Goal: Answer question/provide support: Share knowledge or assist other users

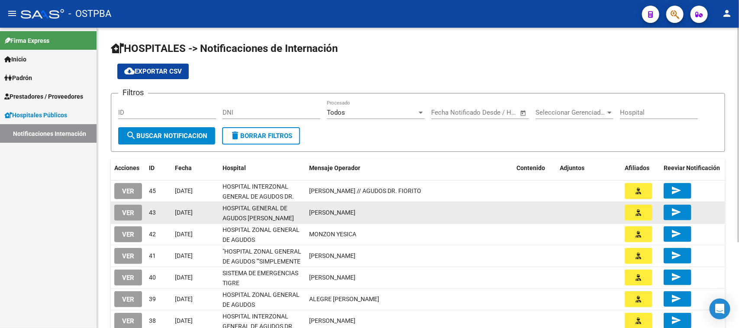
click at [135, 209] on button "VER" at bounding box center [128, 213] width 28 height 16
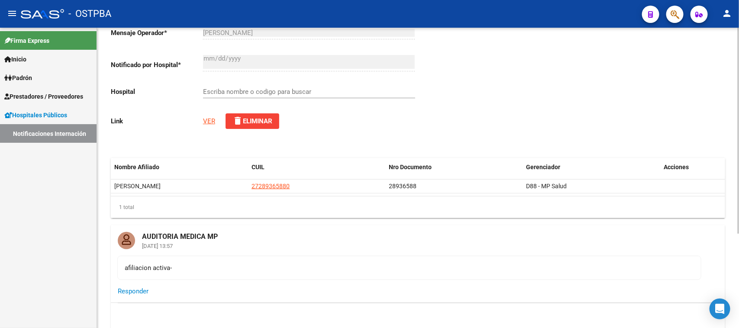
scroll to position [108, 0]
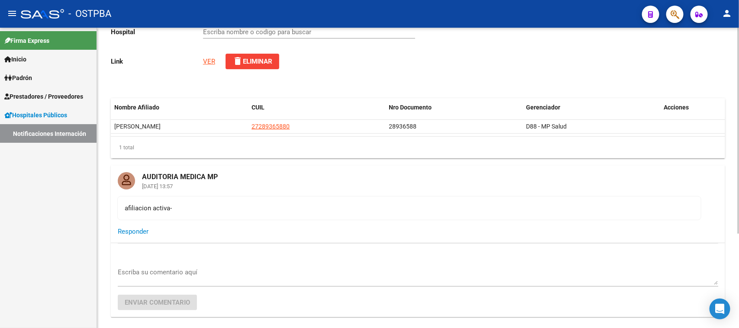
type input "HOSPITAL GENERAL DE AGUDOS [PERSON_NAME]"
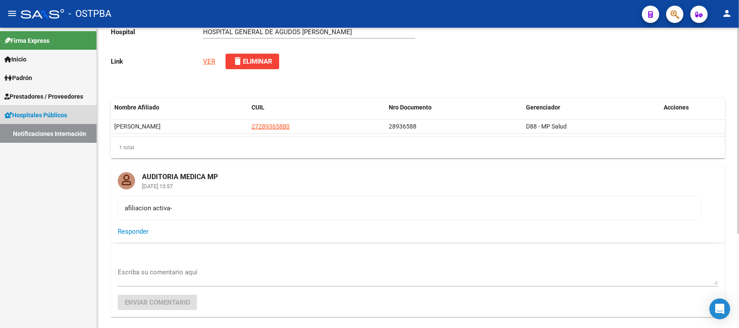
click at [51, 135] on link "Notificaciones Internación" at bounding box center [48, 133] width 96 height 19
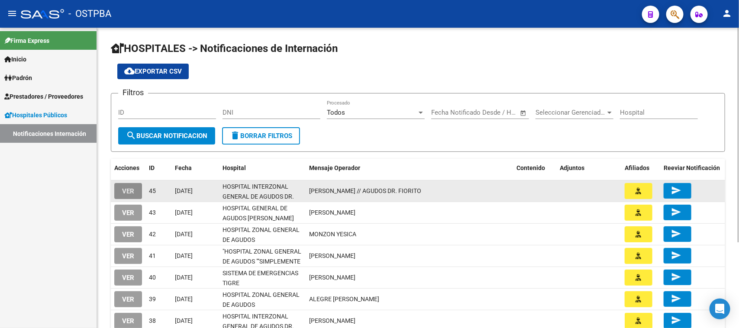
click at [131, 189] on span "VER" at bounding box center [128, 191] width 12 height 8
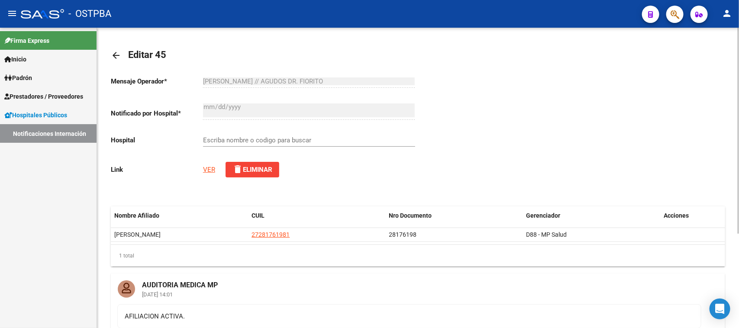
scroll to position [54, 0]
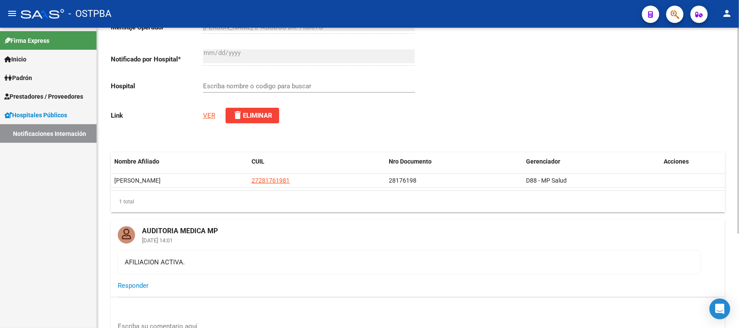
type input "HOSPITAL INTERZONAL GENERAL DE AGUDOS DR. FIORITO"
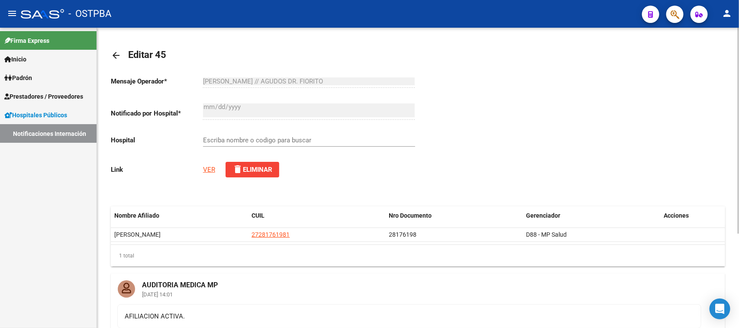
type input "HOSPITAL INTERZONAL GENERAL DE AGUDOS DR. FIORITO"
click at [44, 135] on link "Notificaciones Internación" at bounding box center [48, 133] width 96 height 19
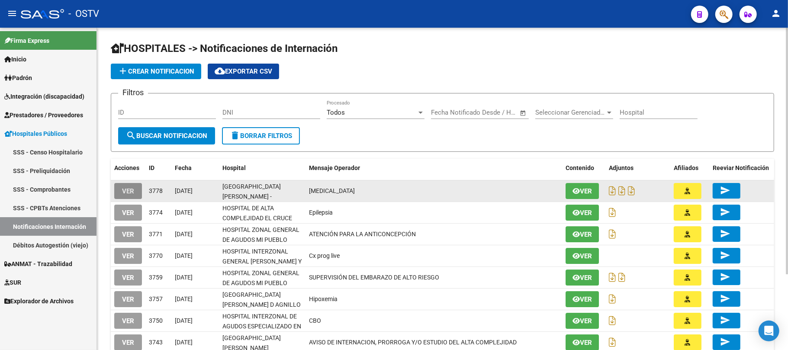
click at [127, 191] on span "VER" at bounding box center [128, 191] width 12 height 8
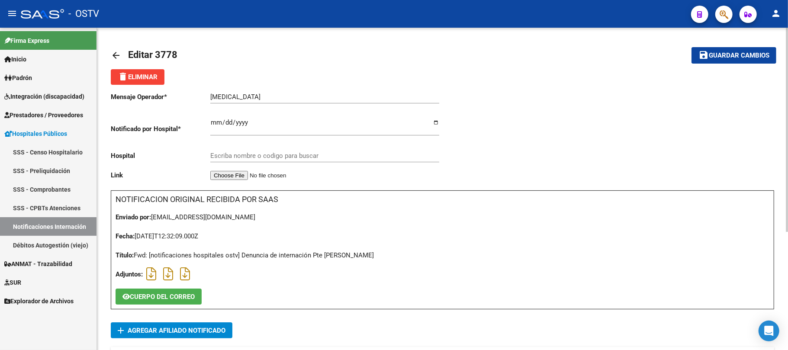
type input "HOSPITAL MUNICIPAL DR. RAMON CARRILLO - SAN VICENTE"
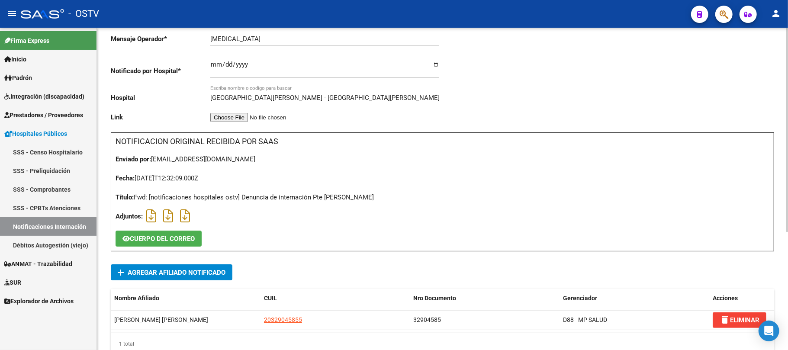
scroll to position [58, 0]
click at [150, 216] on icon at bounding box center [151, 216] width 10 height 0
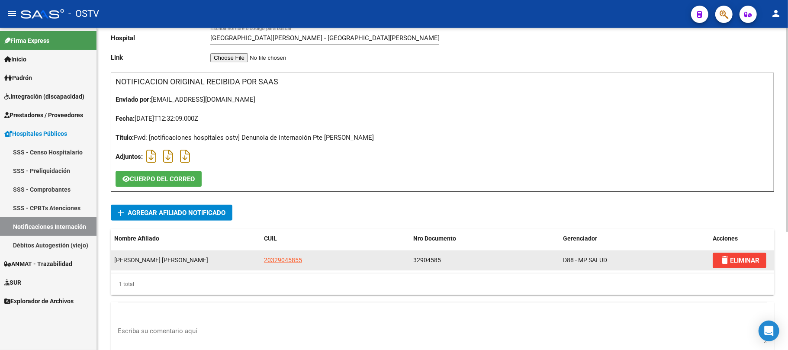
scroll to position [13, 0]
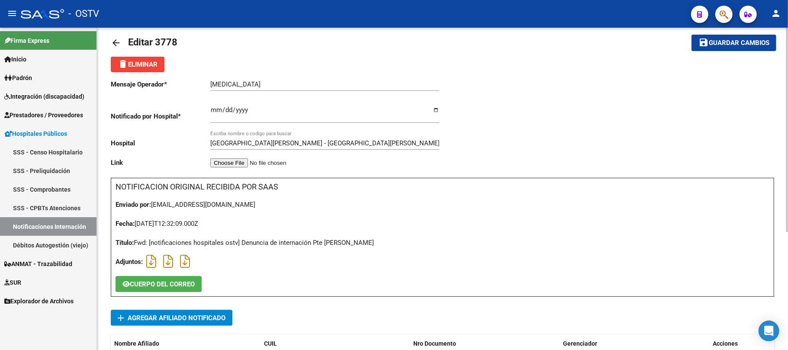
click at [70, 225] on link "Notificaciones Internación" at bounding box center [48, 226] width 96 height 19
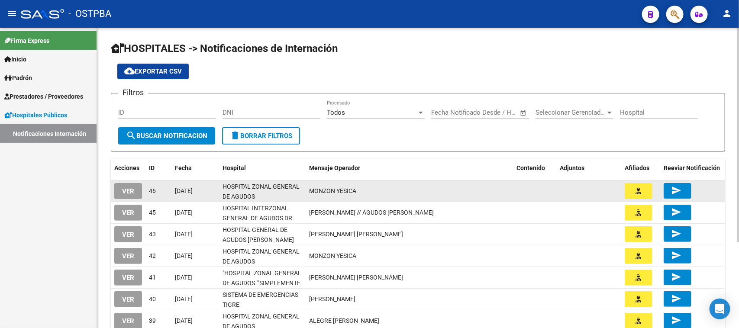
click at [132, 189] on span "VER" at bounding box center [128, 191] width 12 height 8
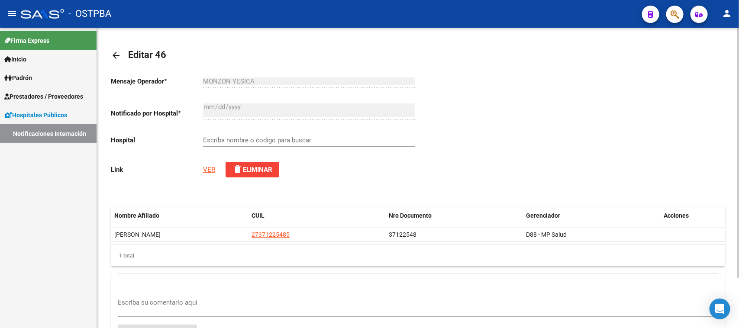
type input "HOSPITAL ZONAL GENERAL DE AGUDOS SAN ROQUE"
click at [210, 170] on link "VER" at bounding box center [209, 170] width 12 height 8
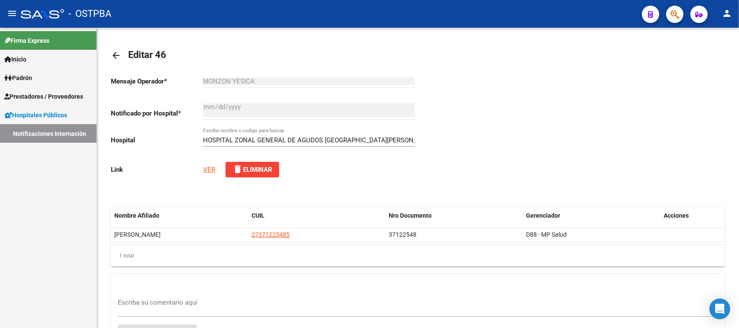
click at [65, 128] on link "Notificaciones Internación" at bounding box center [48, 133] width 96 height 19
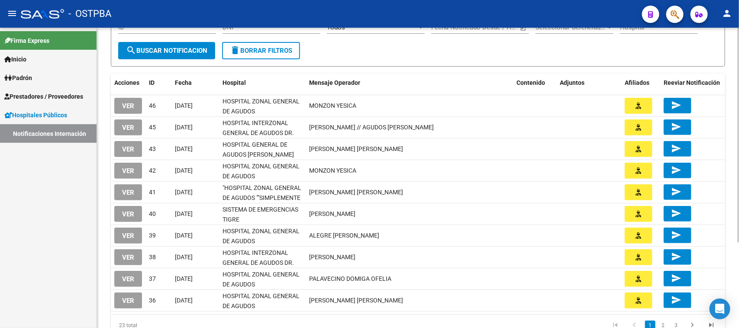
scroll to position [108, 0]
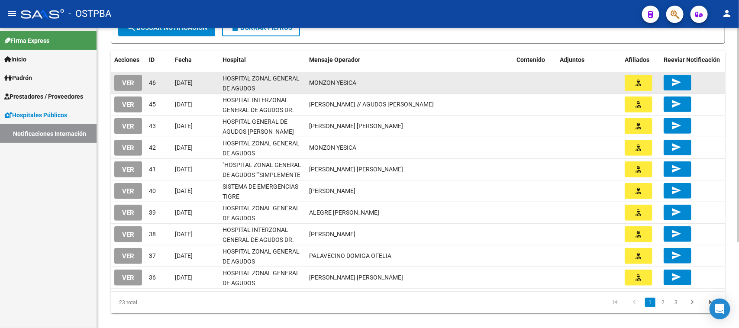
click at [679, 80] on mat-icon "send" at bounding box center [676, 82] width 10 height 10
click at [122, 76] on button "VER" at bounding box center [128, 83] width 28 height 16
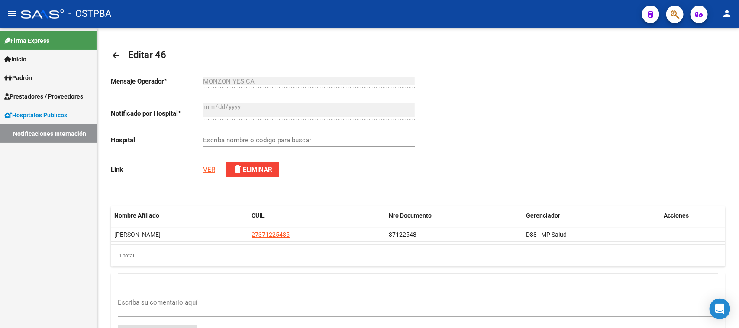
type input "HOSPITAL ZONAL GENERAL DE AGUDOS SAN ROQUE"
click at [48, 139] on link "Notificaciones Internación" at bounding box center [48, 133] width 96 height 19
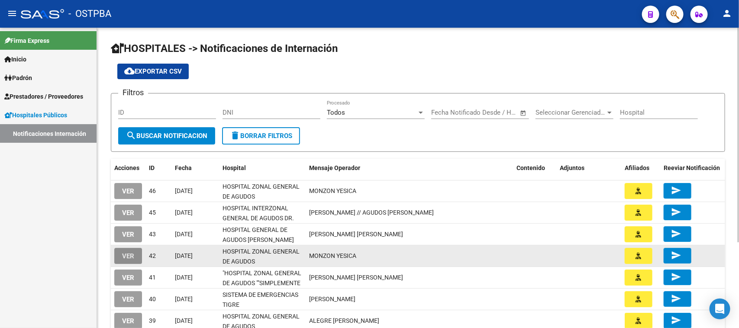
click at [130, 257] on span "VER" at bounding box center [128, 256] width 12 height 8
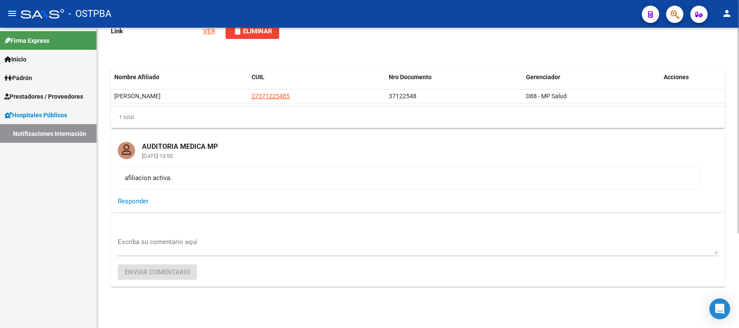
type input "HOSPITAL ZONAL GENERAL DE AGUDOS SAN ROQUE"
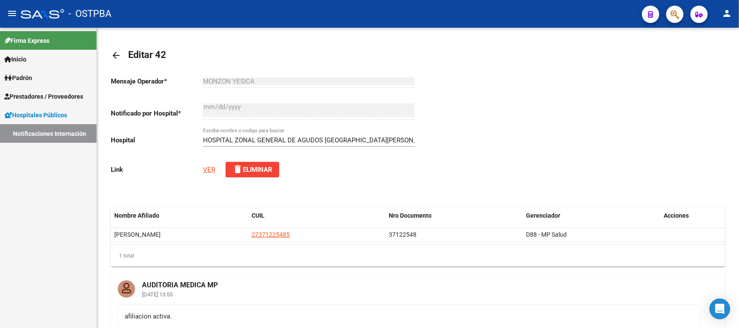
click at [65, 136] on link "Notificaciones Internación" at bounding box center [48, 133] width 96 height 19
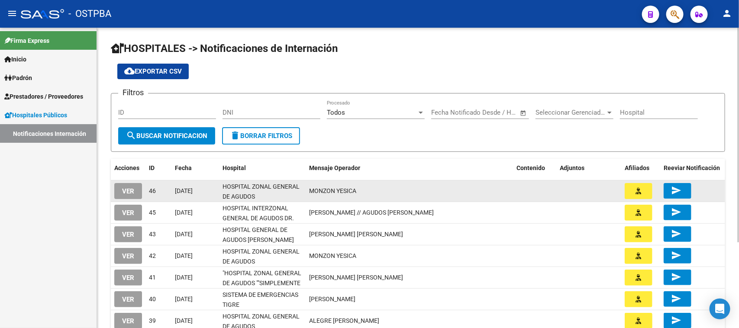
click at [135, 189] on button "VER" at bounding box center [128, 191] width 28 height 16
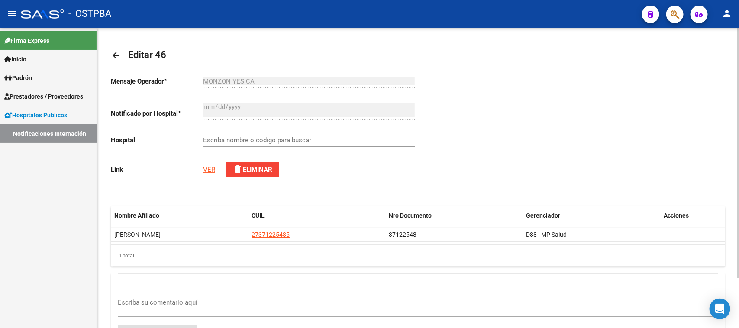
type input "HOSPITAL ZONAL GENERAL DE AGUDOS SAN ROQUE"
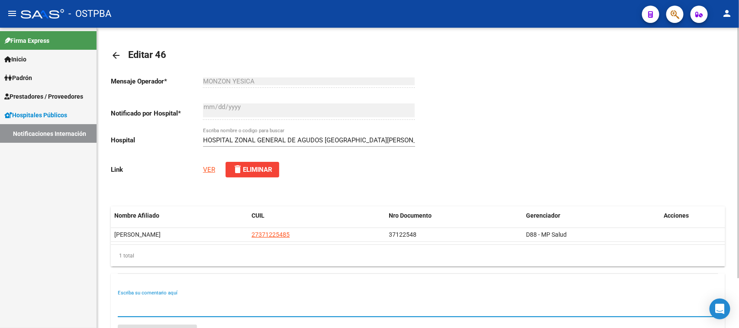
click at [152, 305] on textarea "Escriba su comentario aquí" at bounding box center [418, 306] width 600 height 17
click at [73, 135] on link "Notificaciones Internación" at bounding box center [48, 133] width 96 height 19
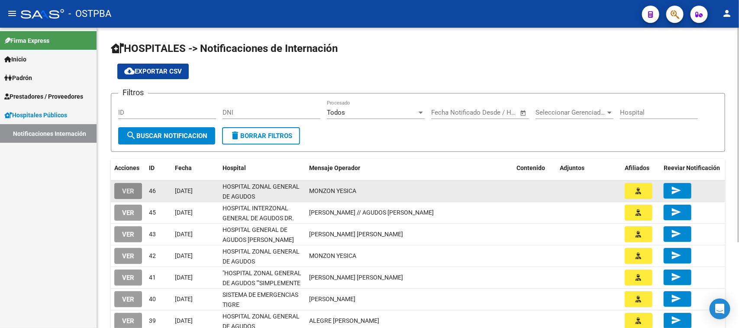
click at [125, 184] on button "VER" at bounding box center [128, 191] width 28 height 16
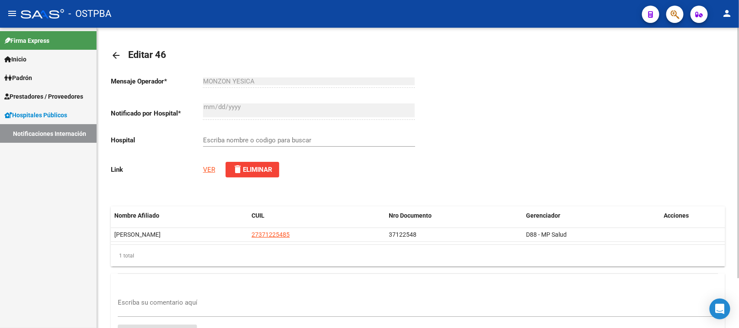
type input "HOSPITAL ZONAL GENERAL DE AGUDOS SAN ROQUE"
click at [234, 298] on textarea "Escriba su comentario aquí" at bounding box center [418, 306] width 600 height 17
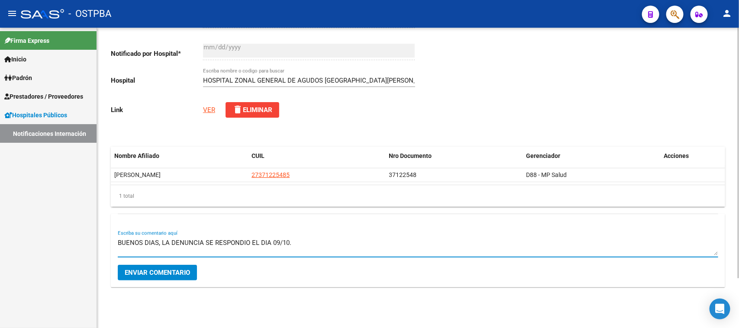
type textarea "BUENOS DIAS, LA DENUNCIA SE RESPONDIO EL DIA 09/10."
click at [180, 272] on span "Enviar comentario" at bounding box center [157, 273] width 65 height 8
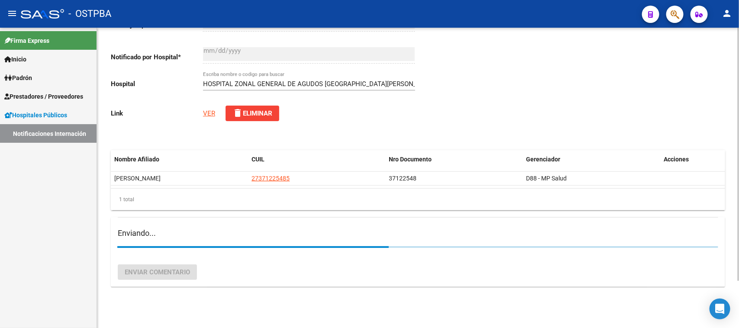
scroll to position [60, 0]
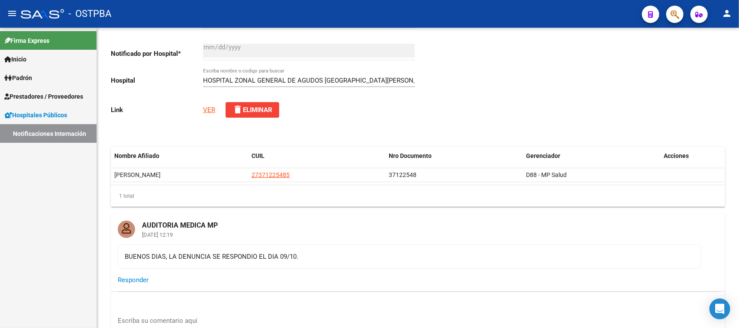
click at [79, 133] on link "Notificaciones Internación" at bounding box center [48, 133] width 96 height 19
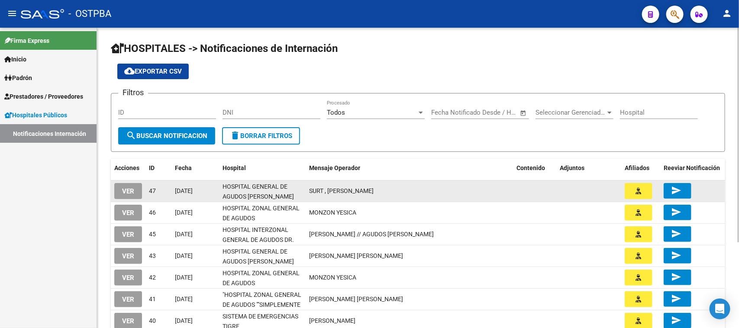
click at [133, 187] on span "VER" at bounding box center [128, 191] width 12 height 8
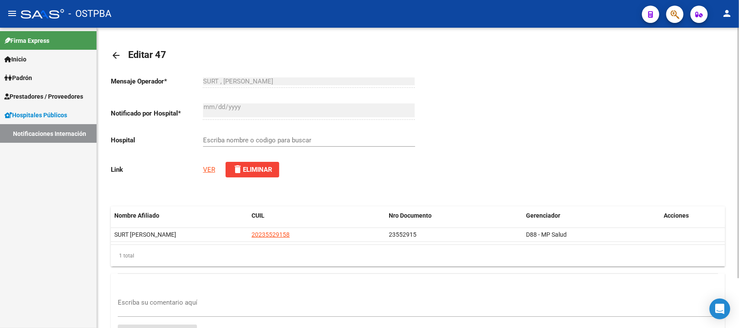
type input "HOSPITAL GENERAL DE AGUDOS [PERSON_NAME]"
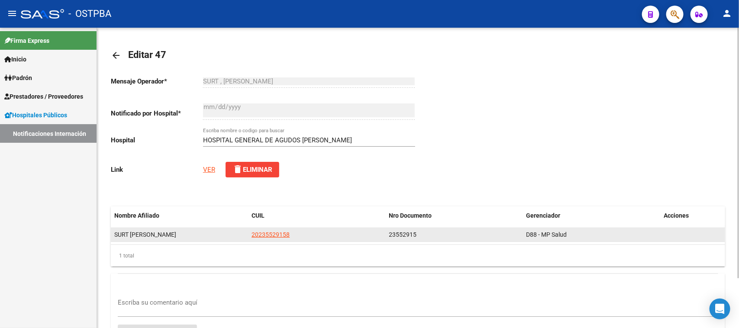
drag, startPoint x: 246, startPoint y: 233, endPoint x: 293, endPoint y: 234, distance: 47.6
click at [293, 234] on div "SURT ERNESTO GUILLERMO 20235529158 23552915 D88 - MP Salud" at bounding box center [418, 235] width 614 height 14
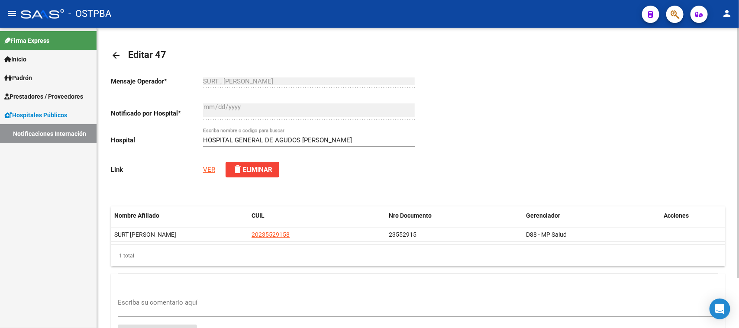
click at [209, 170] on link "VER" at bounding box center [209, 170] width 12 height 8
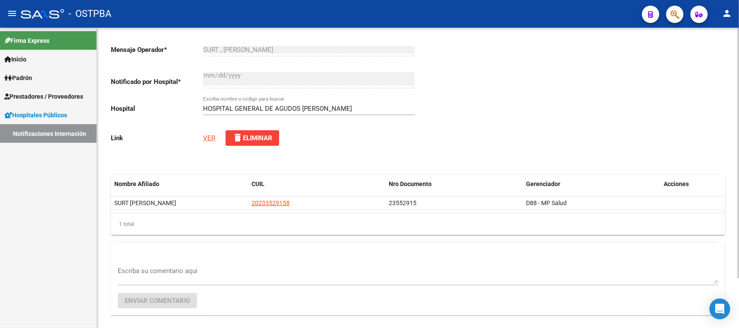
scroll to position [60, 0]
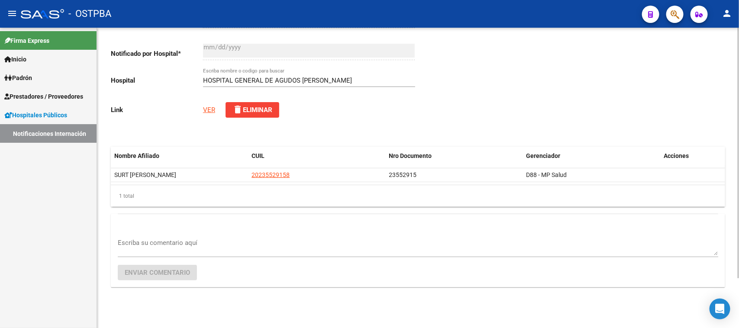
click at [193, 238] on textarea "Escriba su comentario aquí" at bounding box center [418, 246] width 600 height 17
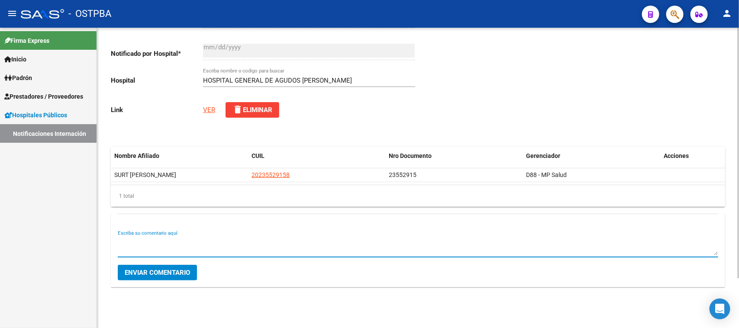
scroll to position [7, 0]
click at [198, 249] on textarea "Escriba su comentario aquí" at bounding box center [418, 246] width 600 height 17
paste textarea "B"
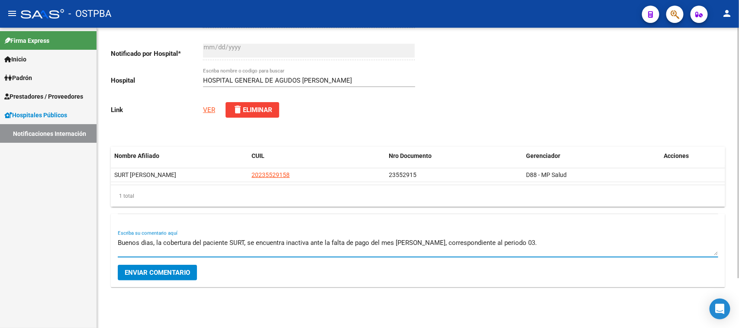
scroll to position [30, 0]
paste textarea "Son beneficiarios del Sistema en base a un aporte personal fijo destinado al se…"
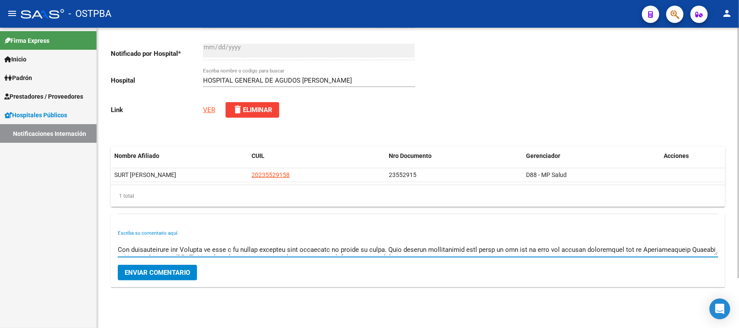
scroll to position [0, 0]
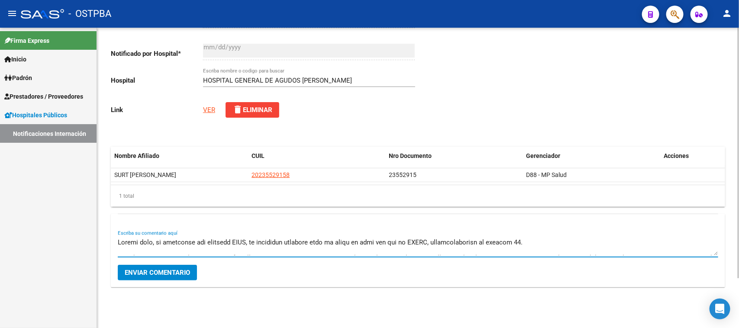
click at [261, 243] on textarea "Escriba su comentario aquí" at bounding box center [418, 246] width 600 height 17
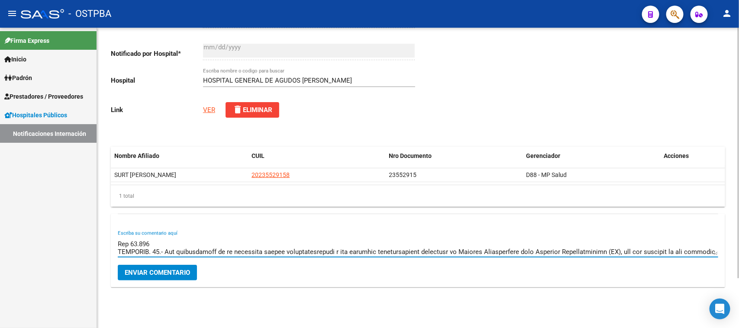
scroll to position [85, 0]
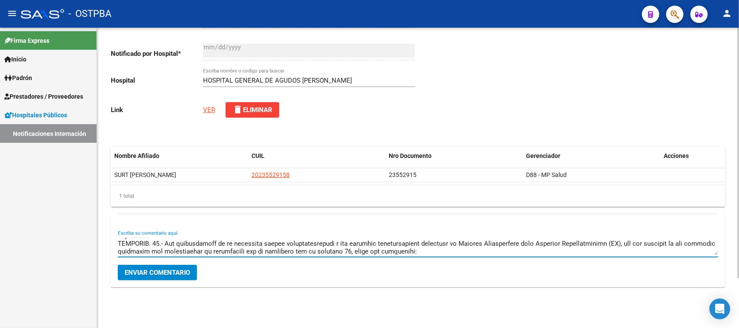
type textarea "Buenos dias, la cobertura del paciente SURT, se encuentra inactiva ante la falt…"
click at [173, 270] on span "Enviar comentario" at bounding box center [157, 273] width 65 height 8
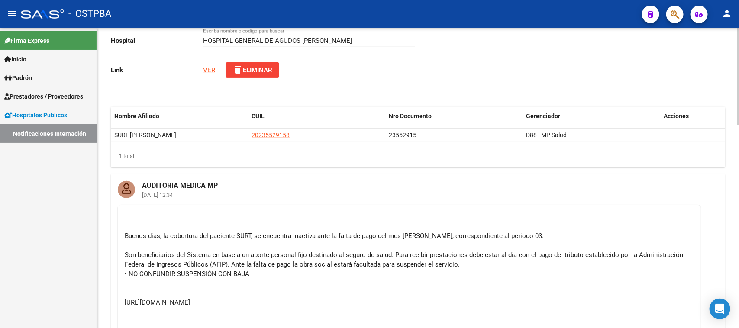
scroll to position [0, 0]
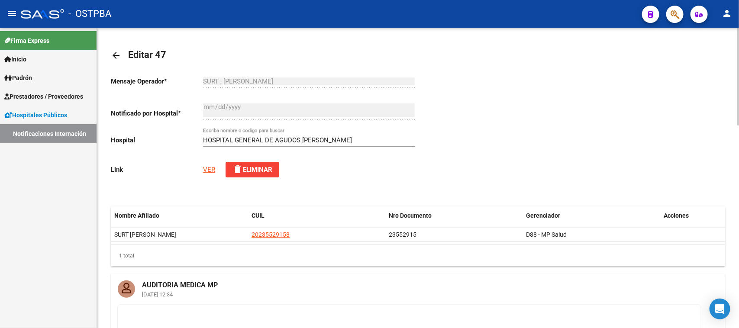
click at [211, 169] on link "VER" at bounding box center [209, 170] width 12 height 8
